Goal: Entertainment & Leisure: Browse casually

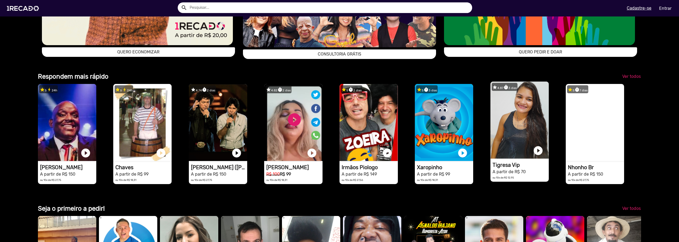
scroll to position [0, 1350]
click at [510, 158] on video "1RECADO vídeos dedicados para fãs e empresas" at bounding box center [519, 119] width 58 height 77
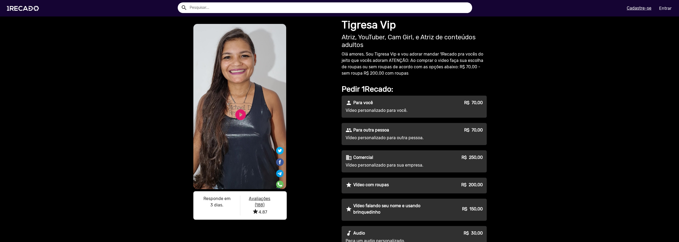
scroll to position [53, 0]
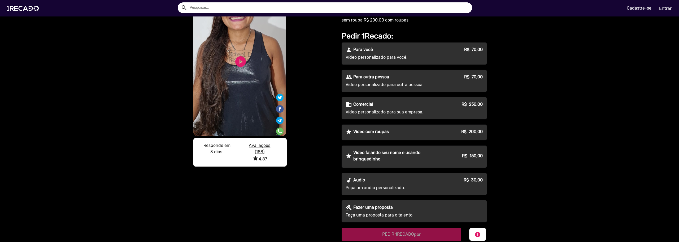
drag, startPoint x: 343, startPoint y: 21, endPoint x: 415, endPoint y: 29, distance: 72.5
click at [415, 29] on div "Tigresa Vip Atriz, YouTuber, Cam Girl, e Atriz de conteúdos adultos Olá amores,…" at bounding box center [414, 101] width 151 height 277
click at [668, 53] on div "S1RECADO vídeos dedicados para fãs e empresas S1RECADO vídeos dedicados para fã…" at bounding box center [339, 149] width 679 height 373
drag, startPoint x: 402, startPoint y: 175, endPoint x: 342, endPoint y: 159, distance: 62.8
click at [342, 159] on div "person Para você R$ 70,00 Vídeo personalizado para você. people Para outra pess…" at bounding box center [414, 132] width 145 height 180
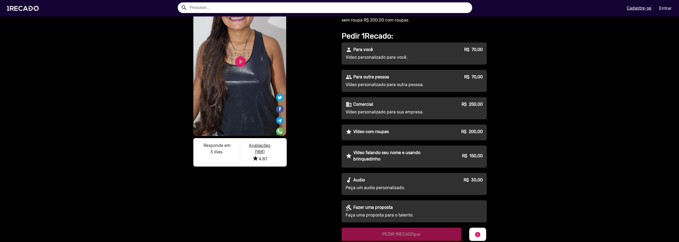
click at [248, 136] on video "S1RECADO vídeos dedicados para fãs e empresas" at bounding box center [239, 53] width 93 height 165
click at [255, 136] on video "S1RECADO vídeos dedicados para fãs e empresas" at bounding box center [239, 53] width 93 height 165
click at [257, 136] on video "S1RECADO vídeos dedicados para fãs e empresas" at bounding box center [239, 53] width 93 height 165
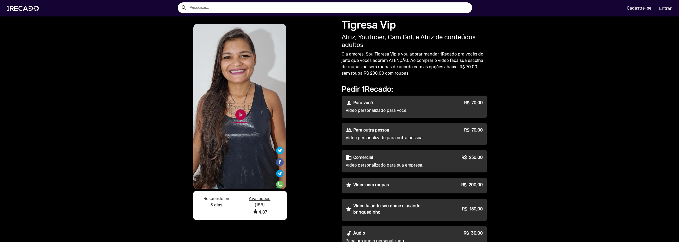
click at [239, 113] on link "play_circle_filled" at bounding box center [240, 114] width 13 height 13
click at [239, 113] on link "pause_circle" at bounding box center [240, 114] width 13 height 13
click at [236, 112] on link "play_circle_filled" at bounding box center [240, 114] width 13 height 13
click at [236, 112] on link "pause_circle" at bounding box center [240, 114] width 13 height 13
click at [262, 202] on u "Avaliações (188)" at bounding box center [259, 201] width 21 height 11
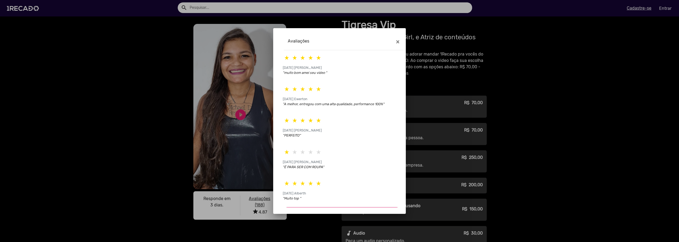
scroll to position [10, 0]
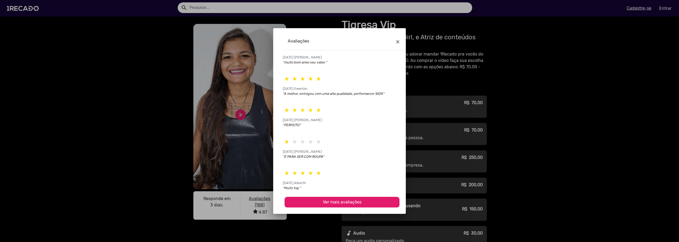
click at [515, 165] on div at bounding box center [339, 121] width 679 height 242
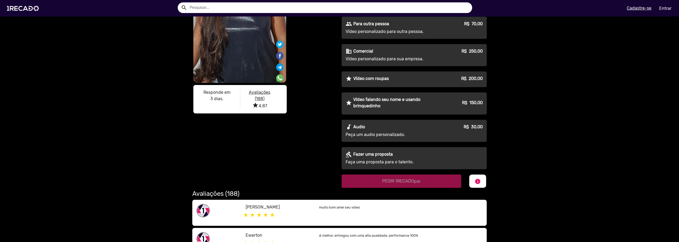
scroll to position [0, 0]
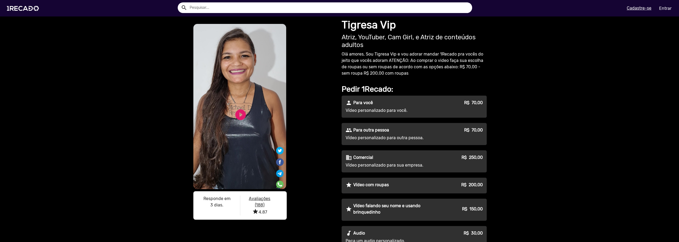
click at [336, 11] on input "text" at bounding box center [329, 7] width 286 height 11
type input "conteudo adulto"
click at [179, 3] on button "search" at bounding box center [183, 7] width 9 height 9
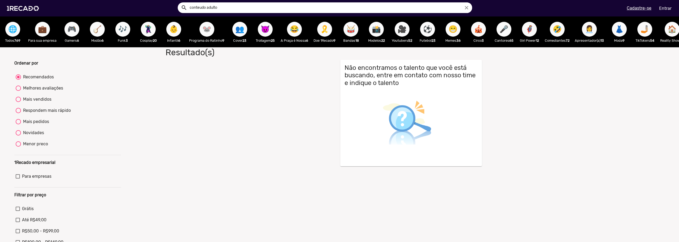
click at [265, 29] on span "😈" at bounding box center [265, 29] width 9 height 15
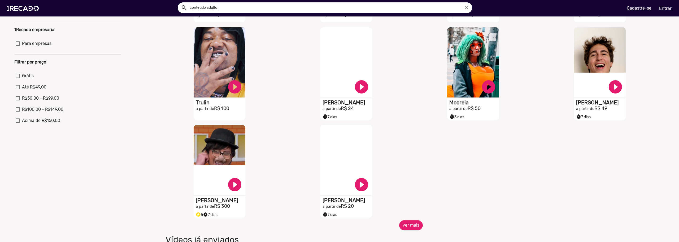
scroll to position [159, 0]
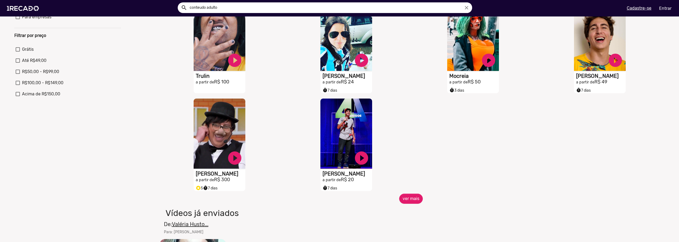
click at [406, 193] on div "S1RECADO vídeos dedicados para fãs e empresas play_circle_filled Douglas Zoio a…" at bounding box center [347, 145] width 127 height 98
click at [403, 199] on button "ver mais" at bounding box center [411, 198] width 24 height 10
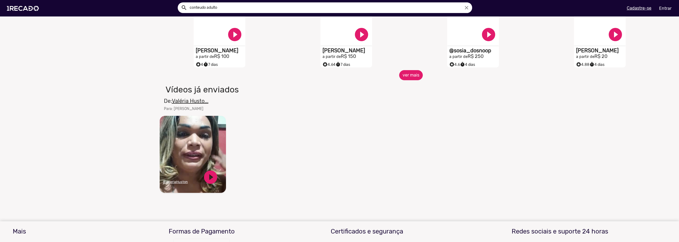
scroll to position [424, 0]
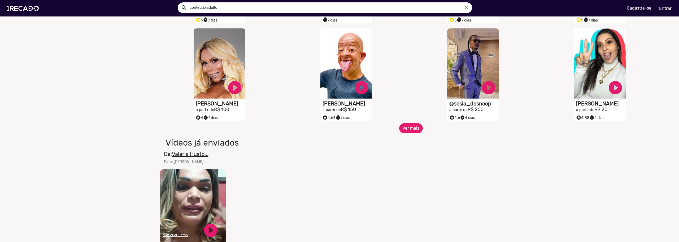
click at [415, 133] on button "ver mais" at bounding box center [411, 128] width 24 height 10
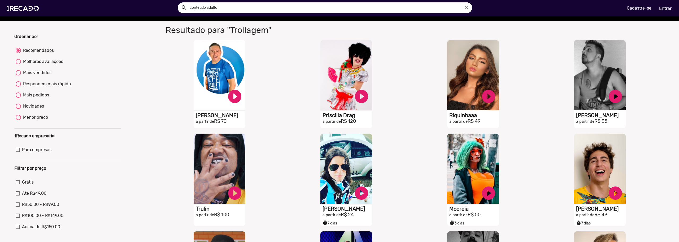
scroll to position [0, 0]
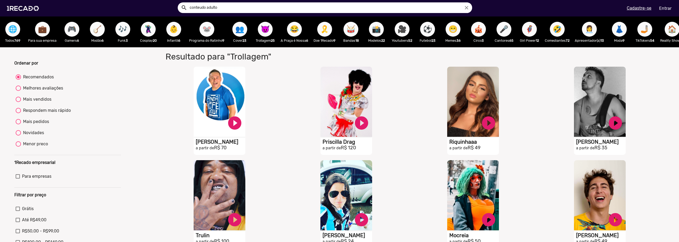
drag, startPoint x: 649, startPoint y: 36, endPoint x: 522, endPoint y: 63, distance: 130.4
click at [534, 36] on span "🦸‍♀️" at bounding box center [529, 29] width 9 height 15
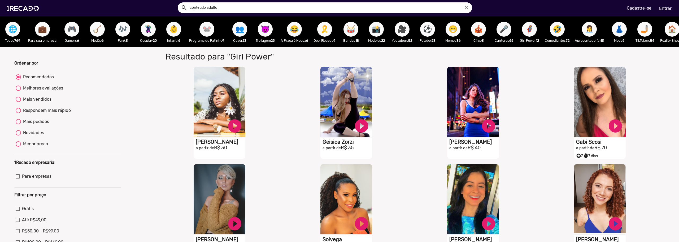
drag, startPoint x: 656, startPoint y: 33, endPoint x: 650, endPoint y: 58, distance: 25.5
click at [647, 56] on ng-component "🌐 Todos 769 💼 Para sua empresa 🎮 Gamers 6 🪕 Modão 6 🎶 Funk 3 🦹🏼‍♀️ Cosplay 20 👶…" at bounding box center [339, 210] width 679 height 389
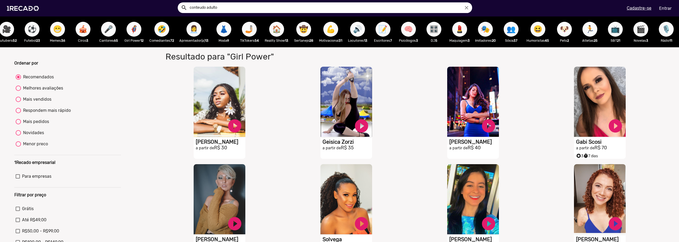
click at [651, 64] on span "Resultado para "Girl Power" para "Girl Power" S1RECADO vídeos dedicados para fã…" at bounding box center [410, 208] width 507 height 315
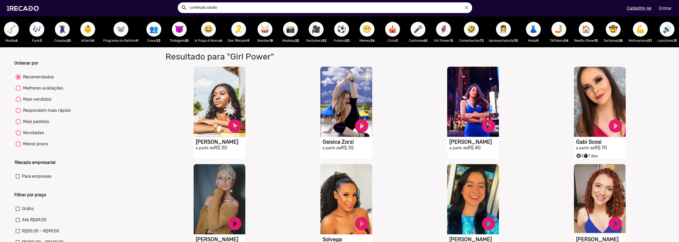
scroll to position [0, 93]
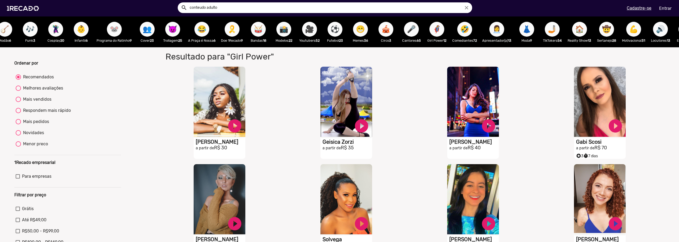
click at [287, 30] on span "📸" at bounding box center [283, 29] width 9 height 15
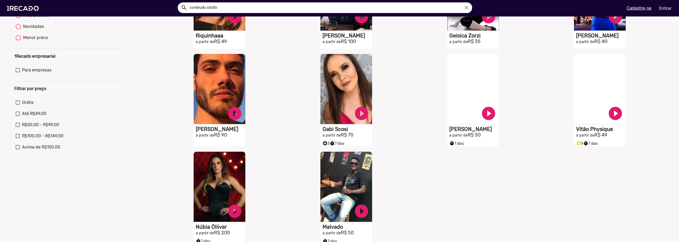
scroll to position [159, 0]
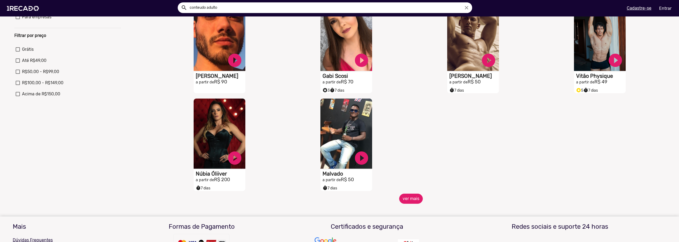
click at [414, 203] on button "ver mais" at bounding box center [411, 198] width 24 height 10
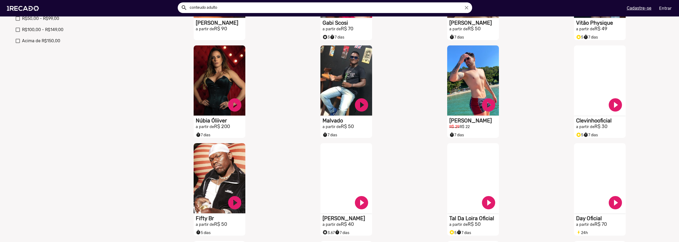
scroll to position [371, 0]
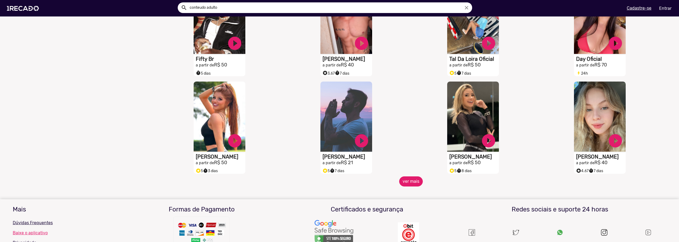
click at [407, 186] on button "ver mais" at bounding box center [411, 181] width 24 height 10
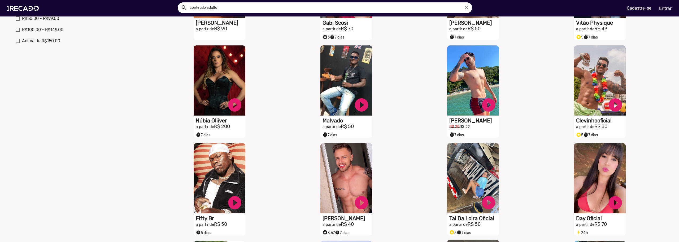
scroll to position [292, 0]
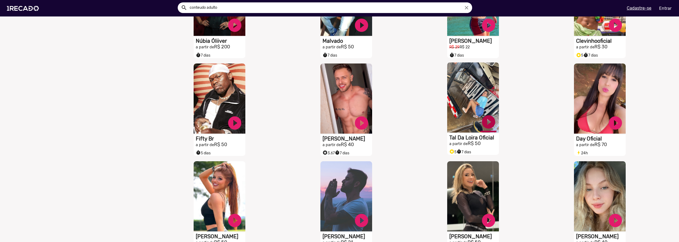
click at [484, 129] on link "play_circle_filled" at bounding box center [488, 122] width 16 height 16
click at [466, 111] on video "S1RECADO vídeos dedicados para fãs e empresas" at bounding box center [473, 97] width 52 height 70
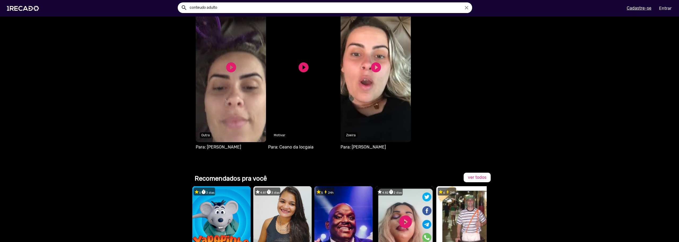
scroll to position [239, 0]
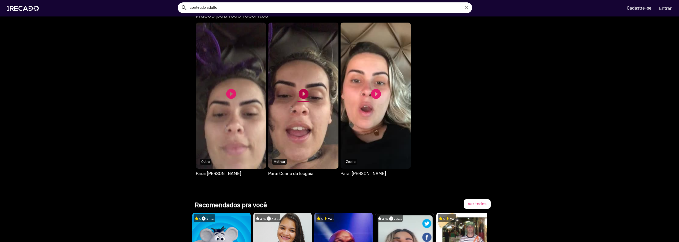
click at [300, 92] on link "play_circle_filled" at bounding box center [303, 94] width 12 height 12
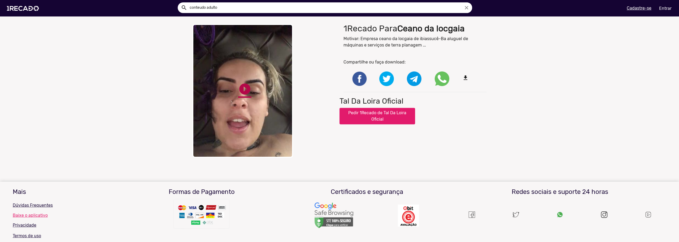
click at [238, 86] on link "play_circle_filled" at bounding box center [244, 88] width 13 height 13
click at [242, 95] on link "pause_circle" at bounding box center [244, 88] width 13 height 13
click at [242, 95] on link "play_circle_filled" at bounding box center [244, 88] width 13 height 13
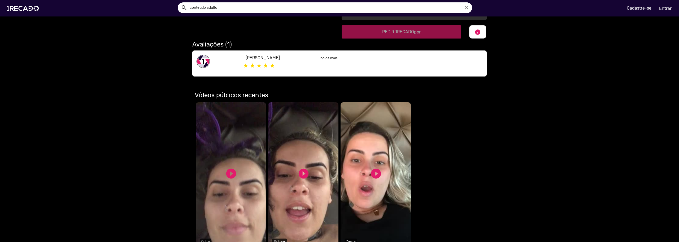
scroll to position [265, 0]
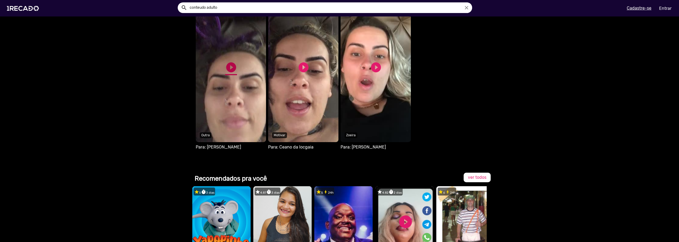
click at [229, 65] on link "play_circle_filled" at bounding box center [231, 67] width 12 height 12
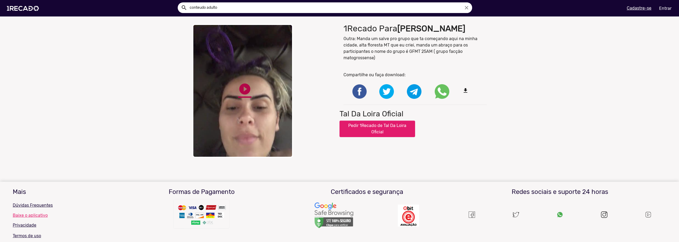
click at [245, 90] on link "play_circle_filled" at bounding box center [244, 88] width 13 height 13
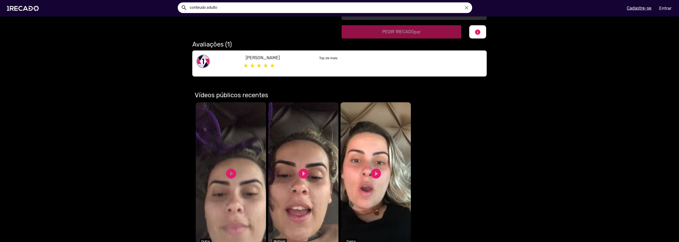
scroll to position [212, 0]
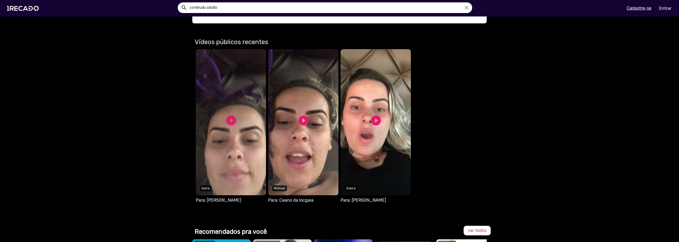
click at [371, 137] on video "Seu navegador não reproduz vídeo em HTML5" at bounding box center [375, 122] width 70 height 146
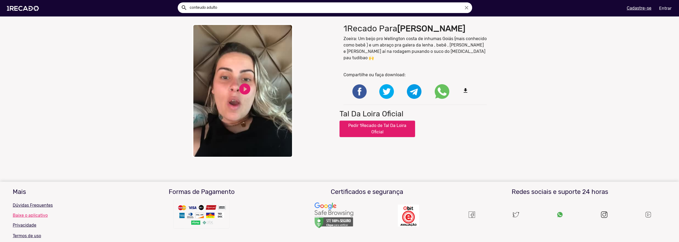
click at [223, 83] on video "Your browser does not support HTML5 video." at bounding box center [242, 91] width 101 height 134
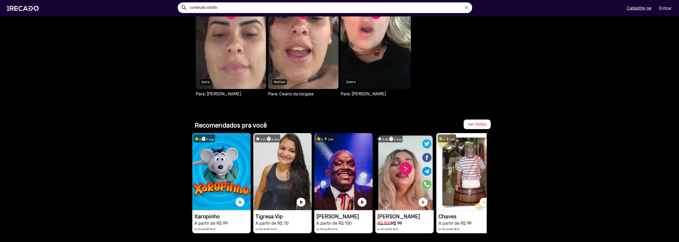
scroll to position [398, 0]
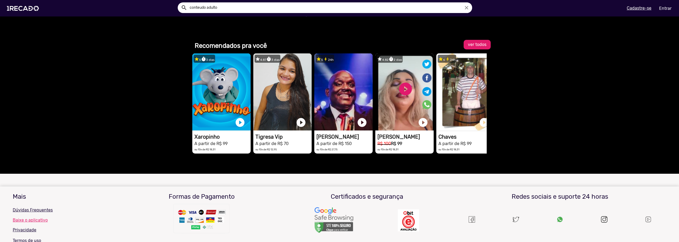
click at [476, 42] on span "ver todos" at bounding box center [477, 44] width 19 height 5
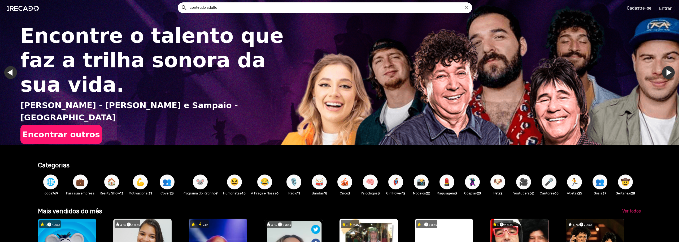
scroll to position [159, 0]
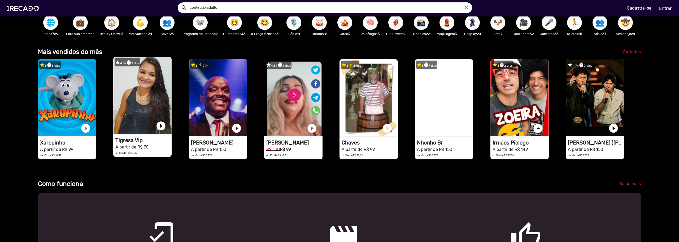
click at [167, 107] on video "1RECADO vídeos dedicados para fãs e empresas" at bounding box center [142, 95] width 58 height 77
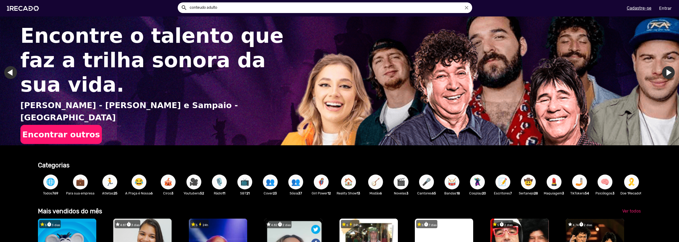
scroll to position [106, 0]
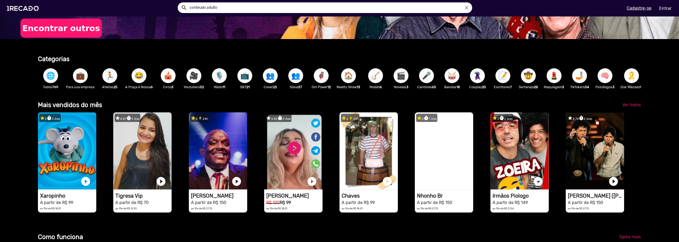
drag, startPoint x: 546, startPoint y: 82, endPoint x: 510, endPoint y: 98, distance: 39.2
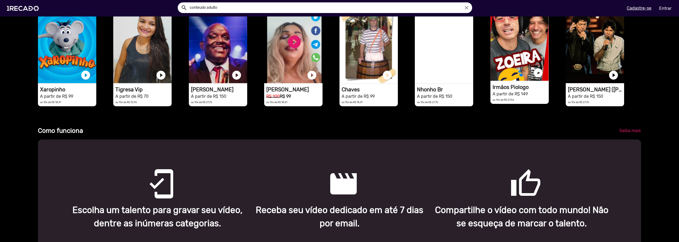
scroll to position [133, 0]
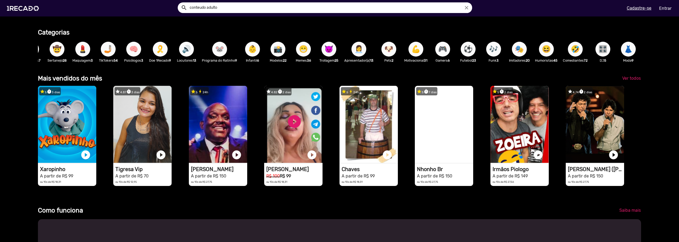
click at [515, 53] on span "🎭" at bounding box center [519, 49] width 9 height 15
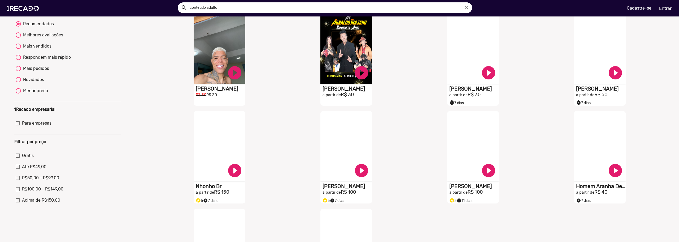
scroll to position [239, 0]
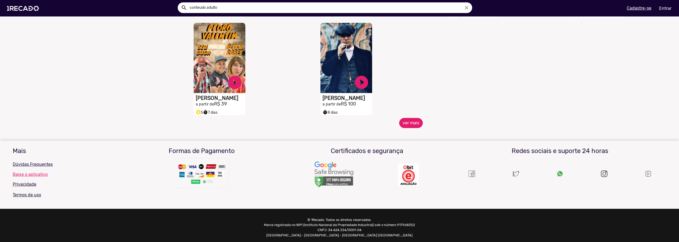
click at [408, 128] on button "ver mais" at bounding box center [411, 123] width 24 height 10
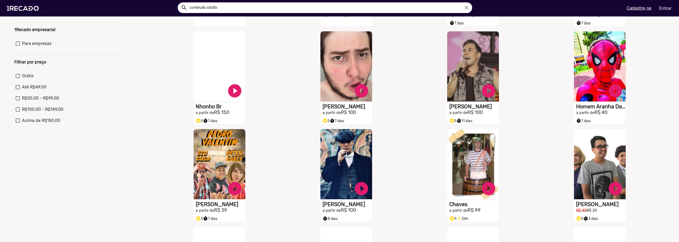
scroll to position [0, 0]
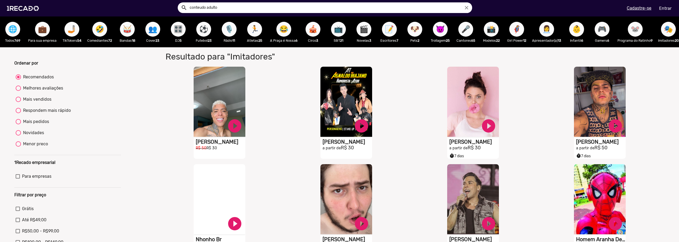
drag, startPoint x: 643, startPoint y: 34, endPoint x: 544, endPoint y: 52, distance: 100.2
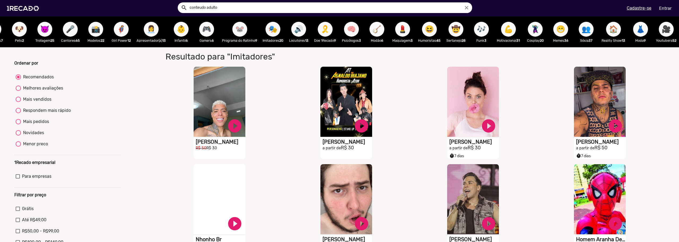
scroll to position [0, 414]
click at [556, 29] on span "😁" at bounding box center [560, 29] width 9 height 15
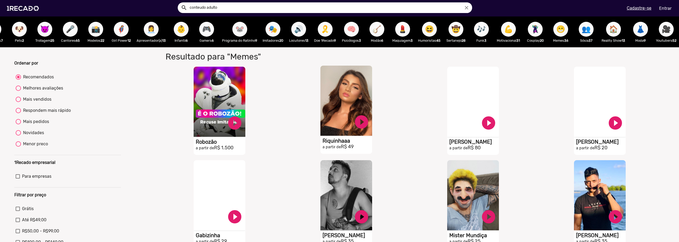
scroll to position [53, 0]
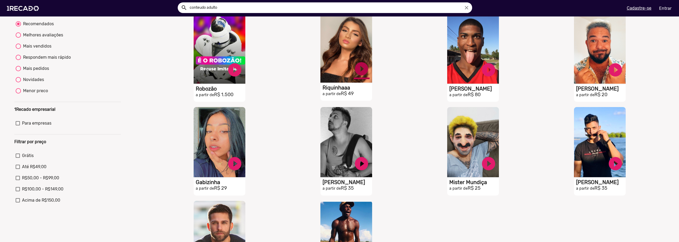
click at [360, 70] on link "play_circle_filled" at bounding box center [361, 69] width 16 height 16
click at [359, 73] on link "pause_circle" at bounding box center [361, 69] width 16 height 16
click at [235, 168] on link "play_circle_filled" at bounding box center [235, 162] width 16 height 16
click at [237, 167] on link "pause_circle" at bounding box center [235, 162] width 16 height 16
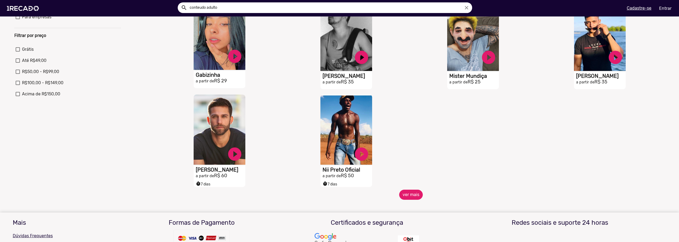
click at [405, 197] on button "ver mais" at bounding box center [411, 194] width 24 height 10
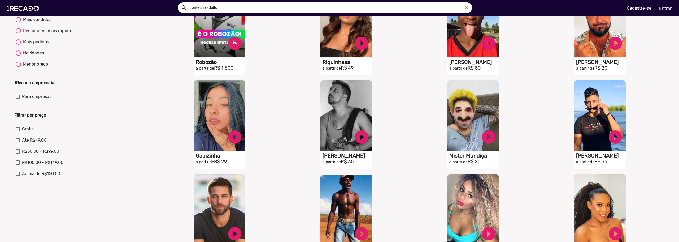
scroll to position [0, 0]
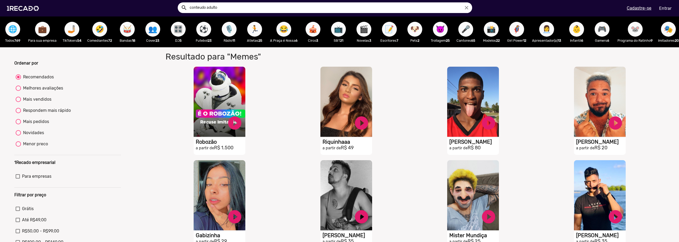
click at [9, 28] on span "🌐" at bounding box center [12, 29] width 9 height 15
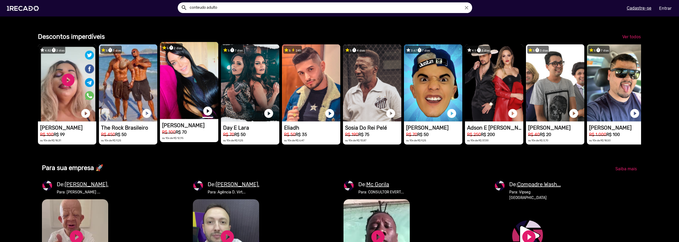
scroll to position [0, 1350]
click at [207, 116] on link "play_circle_filled" at bounding box center [207, 111] width 11 height 11
click at [207, 116] on link "pause_circle" at bounding box center [207, 111] width 11 height 11
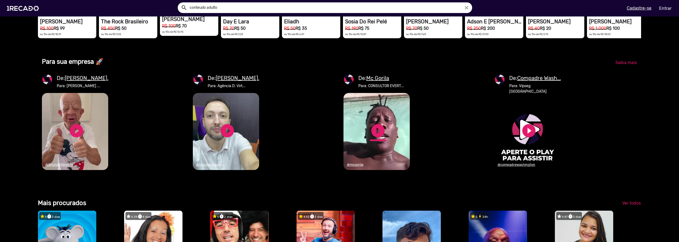
scroll to position [0, 0]
click at [374, 138] on link "play_circle_filled" at bounding box center [378, 130] width 16 height 16
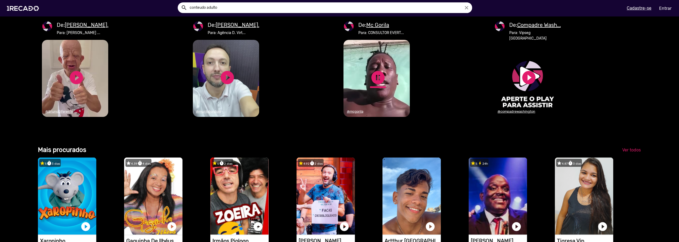
scroll to position [0, 1350]
click at [375, 85] on link "pause_circle" at bounding box center [378, 77] width 16 height 16
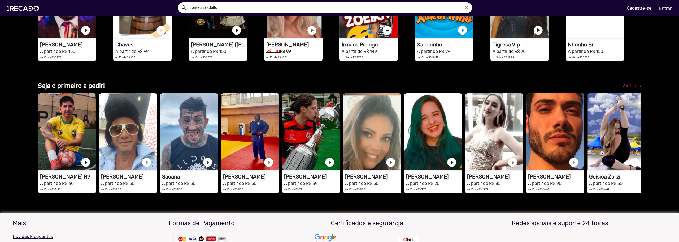
scroll to position [0, 0]
